Goal: Transaction & Acquisition: Purchase product/service

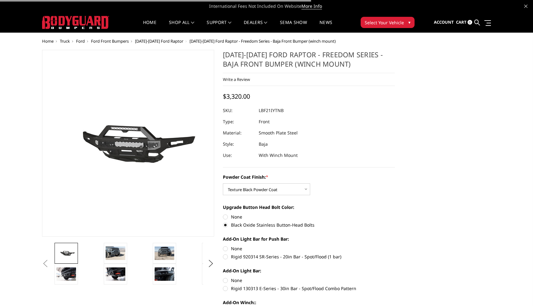
select select "2766"
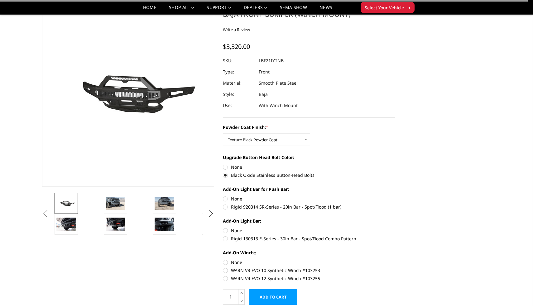
scroll to position [32, 0]
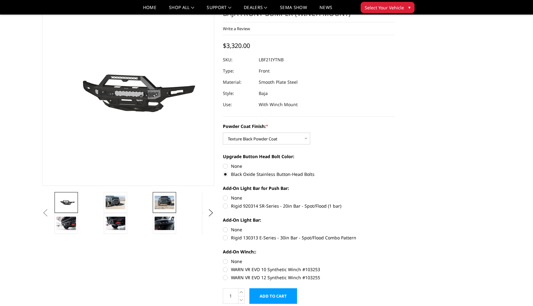
click at [175, 207] on link at bounding box center [164, 202] width 23 height 21
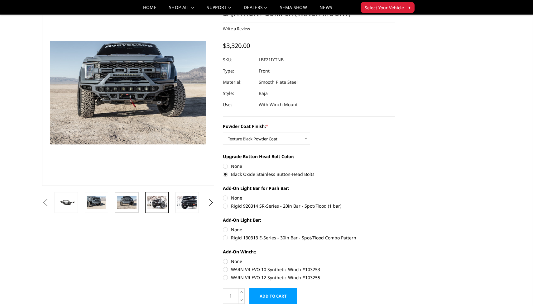
click at [167, 201] on link at bounding box center [156, 202] width 23 height 21
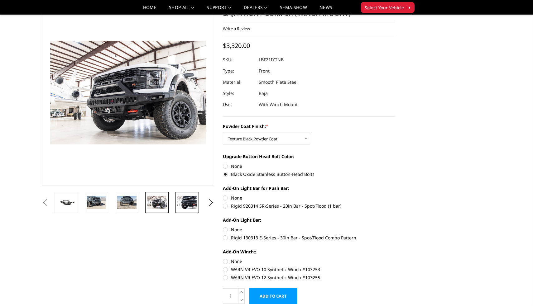
click at [185, 201] on img at bounding box center [187, 202] width 20 height 13
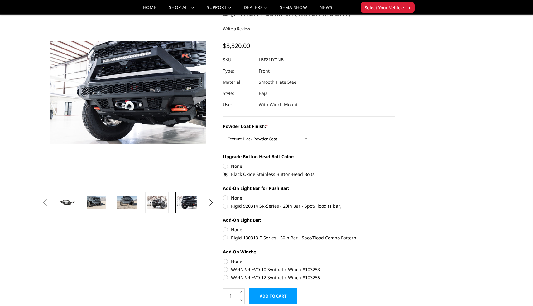
click at [140, 198] on li at bounding box center [128, 202] width 30 height 21
click at [156, 198] on img at bounding box center [157, 202] width 20 height 13
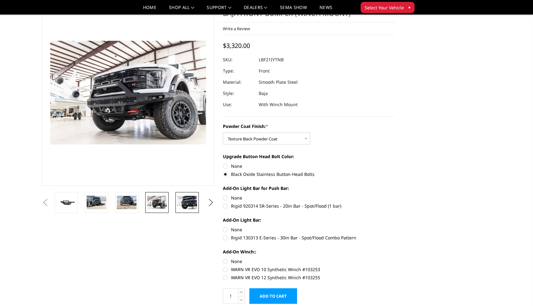
click at [182, 201] on img at bounding box center [187, 202] width 20 height 13
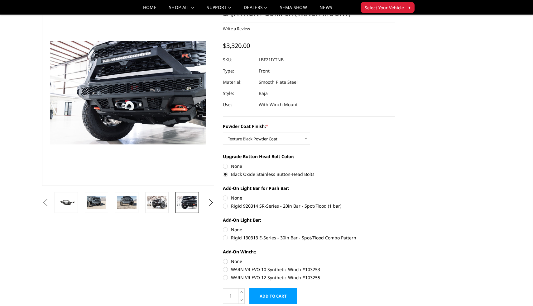
click at [175, 199] on link at bounding box center [186, 202] width 23 height 21
click at [161, 199] on img at bounding box center [157, 202] width 20 height 13
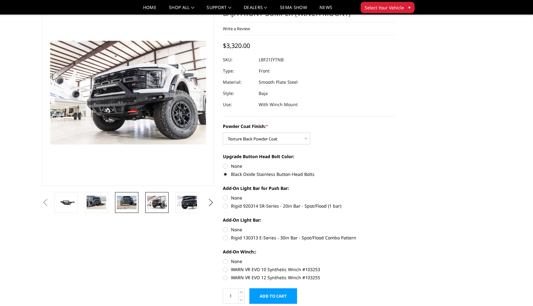
click at [130, 201] on img at bounding box center [127, 202] width 20 height 13
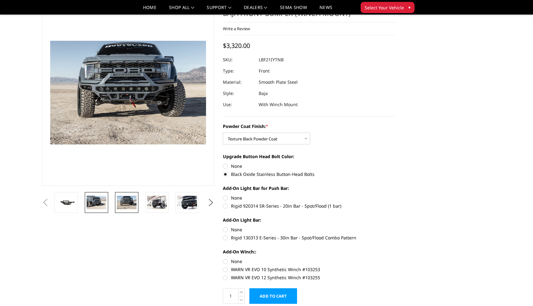
click at [104, 201] on img at bounding box center [97, 202] width 20 height 13
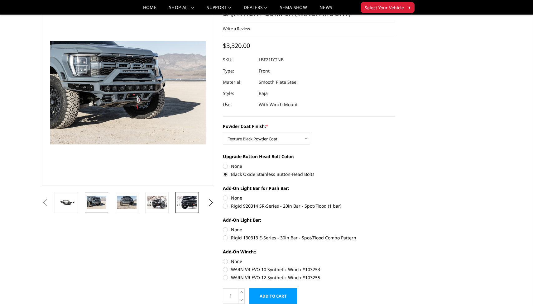
click at [192, 209] on link at bounding box center [186, 202] width 23 height 21
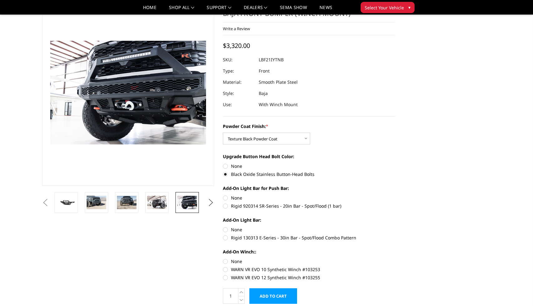
click at [207, 207] on button "Next" at bounding box center [210, 202] width 9 height 9
click at [190, 204] on img at bounding box center [187, 202] width 20 height 13
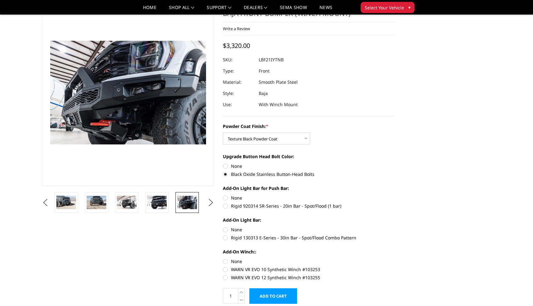
click at [231, 207] on label "Rigid 920314 SR-Series - 20in Bar - Spot/Flood (1 bar)" at bounding box center [309, 206] width 172 height 7
click at [395, 195] on input "Rigid 920314 SR-Series - 20in Bar - Spot/Flood (1 bar)" at bounding box center [395, 195] width 0 height 0
radio input "true"
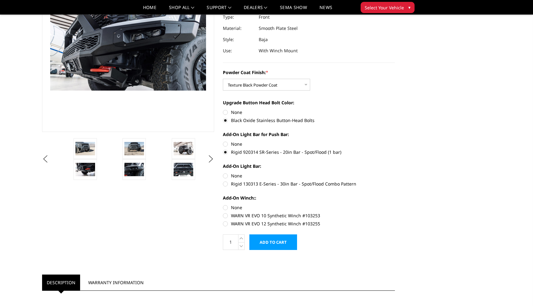
scroll to position [92, 0]
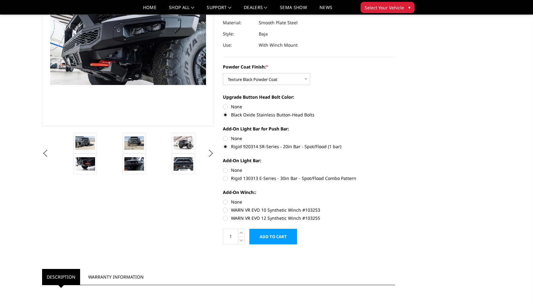
click at [225, 172] on label "None" at bounding box center [309, 170] width 172 height 7
click at [223, 167] on input "None" at bounding box center [223, 167] width 0 height 0
radio input "true"
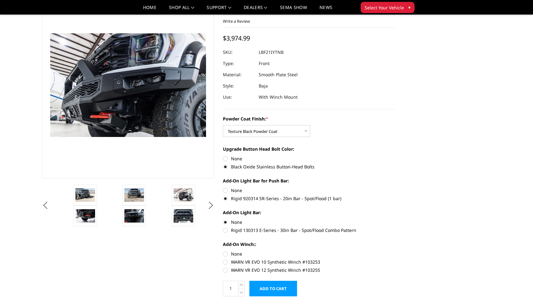
scroll to position [17, 0]
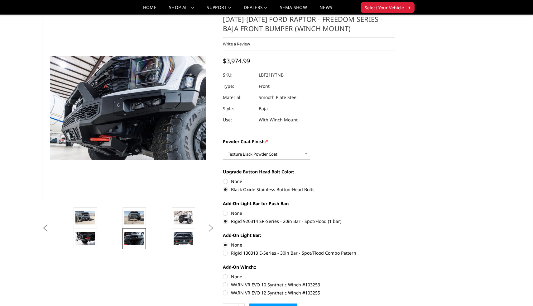
click at [136, 235] on img at bounding box center [134, 238] width 20 height 13
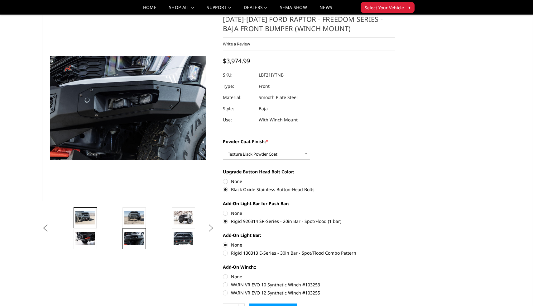
click at [94, 214] on img at bounding box center [85, 217] width 20 height 13
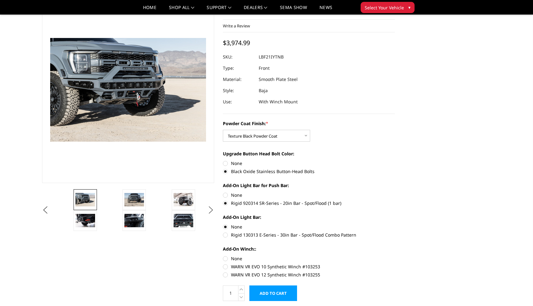
scroll to position [39, 0]
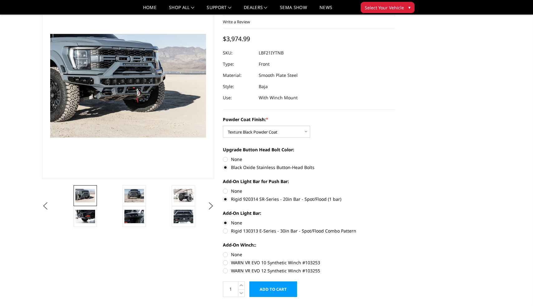
click at [245, 271] on label "WARN VR EVO 12 Synthetic Winch #103255" at bounding box center [309, 271] width 172 height 7
click at [395, 260] on input "WARN VR EVO 12 Synthetic Winch #103255" at bounding box center [395, 259] width 0 height 0
radio input "true"
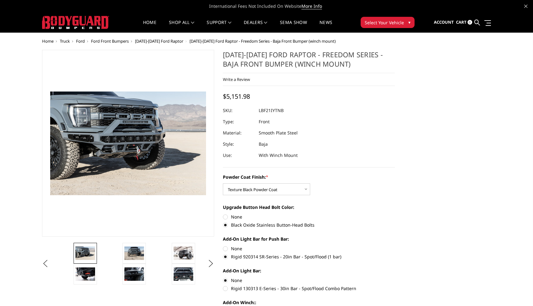
scroll to position [0, 0]
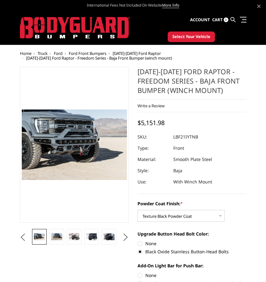
click at [218, 104] on div "Write a Review Write a Review × 2021-2025 Ford Raptor - Freedom Series - Baja F…" at bounding box center [192, 105] width 109 height 13
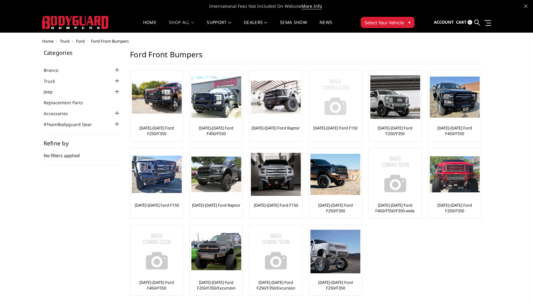
click at [333, 102] on img at bounding box center [335, 97] width 50 height 50
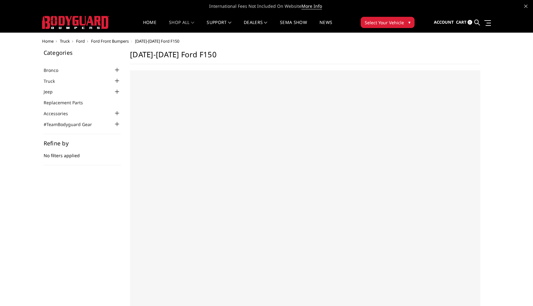
select select "US"
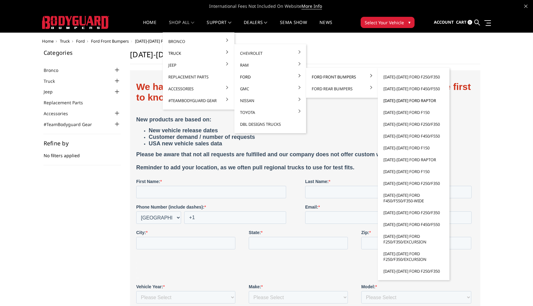
click at [409, 101] on link "[DATE]-[DATE] Ford Raptor" at bounding box center [413, 101] width 67 height 12
